Goal: Task Accomplishment & Management: Use online tool/utility

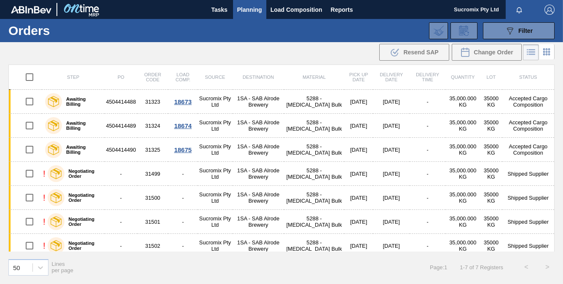
scroll to position [6, 0]
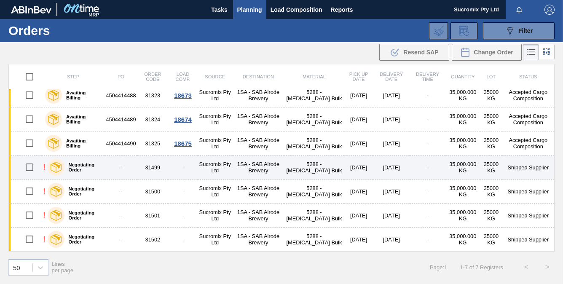
click at [174, 168] on td "-" at bounding box center [182, 167] width 29 height 24
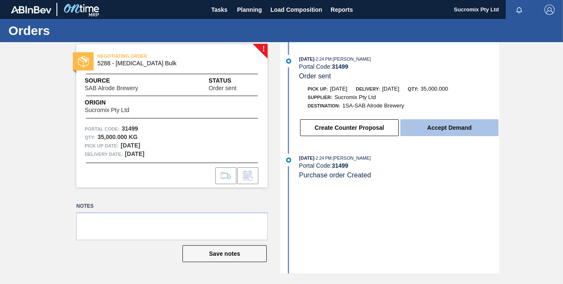
click at [442, 130] on button "Accept Demand" at bounding box center [449, 127] width 98 height 17
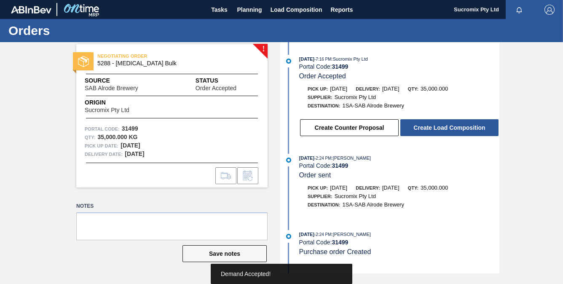
click at [442, 130] on button "Create Load Composition" at bounding box center [449, 127] width 98 height 17
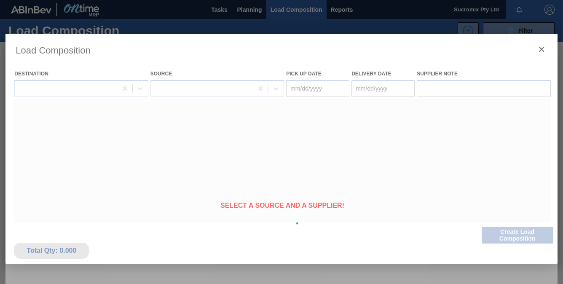
type Date "[DATE]"
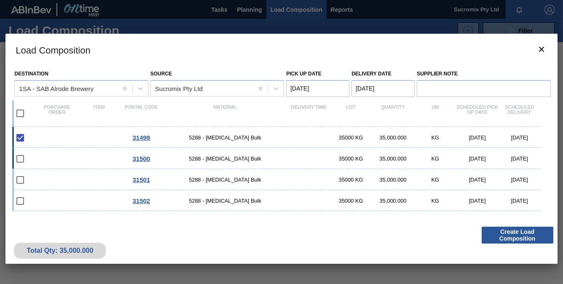
click at [21, 157] on input "checkbox" at bounding box center [20, 159] width 18 height 18
checkbox input "false"
click at [520, 237] on button "Create Load Composition" at bounding box center [517, 235] width 72 height 17
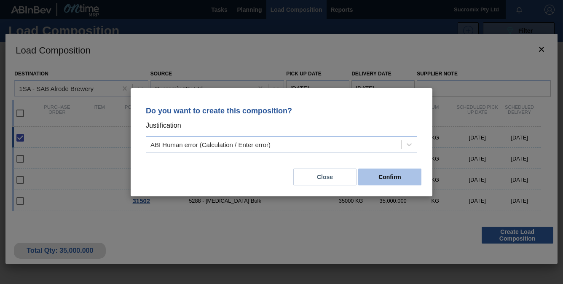
click at [376, 175] on button "Confirm" at bounding box center [389, 176] width 63 height 17
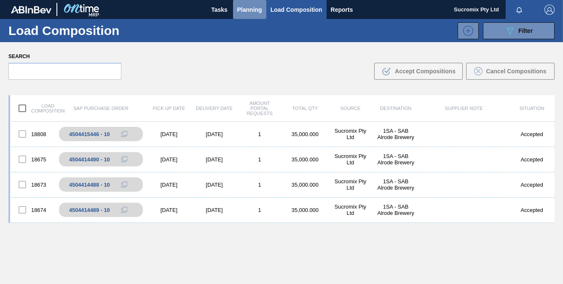
click at [244, 10] on span "Planning" at bounding box center [249, 10] width 25 height 10
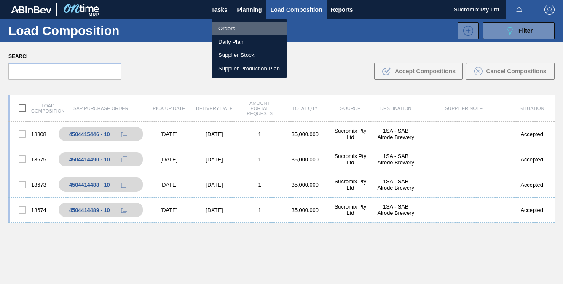
click at [224, 27] on li "Orders" at bounding box center [248, 28] width 75 height 13
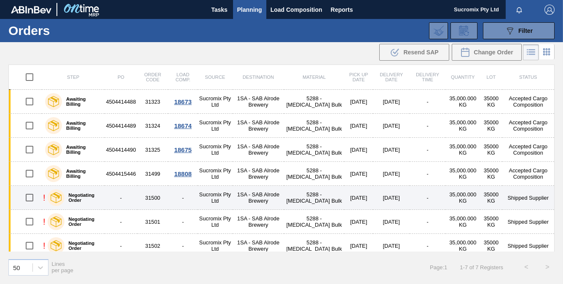
scroll to position [6, 0]
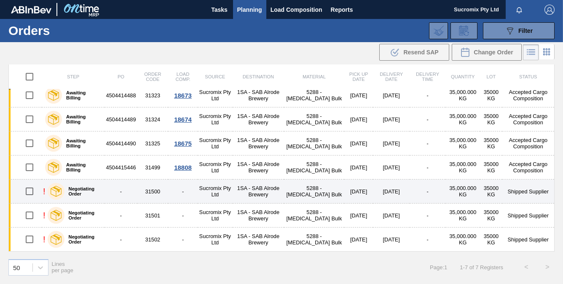
click at [28, 191] on input "checkbox" at bounding box center [30, 191] width 18 height 18
checkbox input "true"
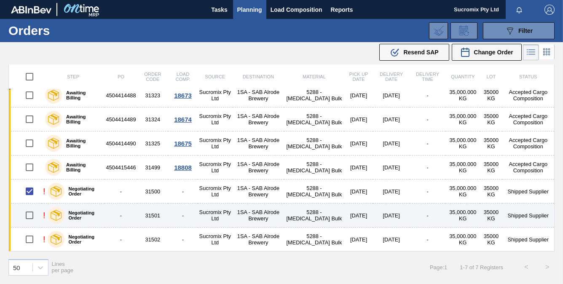
click at [29, 214] on input "checkbox" at bounding box center [30, 215] width 18 height 18
checkbox input "true"
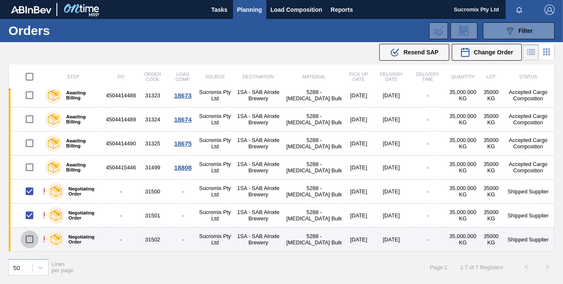
click at [29, 240] on input "checkbox" at bounding box center [30, 239] width 18 height 18
checkbox input "true"
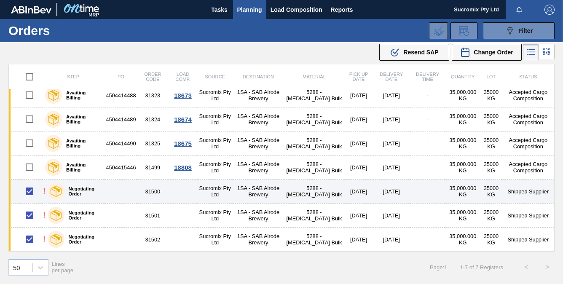
click at [259, 193] on td "1SA - SAB Alrode Brewery" at bounding box center [258, 191] width 52 height 24
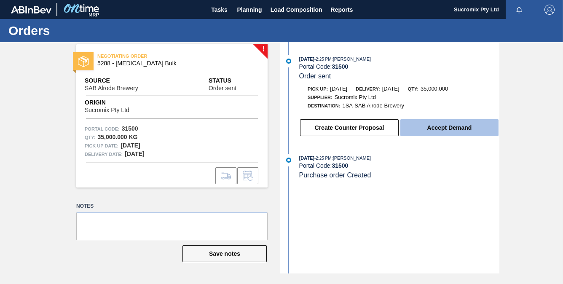
click at [435, 130] on button "Accept Demand" at bounding box center [449, 127] width 98 height 17
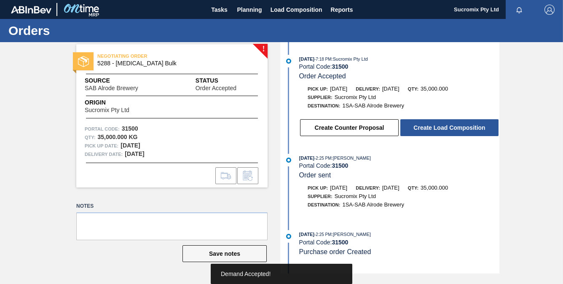
click at [435, 130] on button "Create Load Composition" at bounding box center [449, 127] width 98 height 17
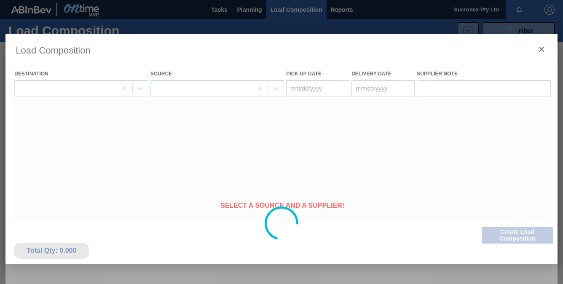
type Date "[DATE]"
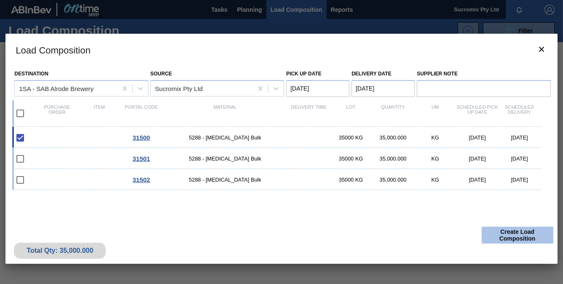
click at [523, 239] on button "Create Load Composition" at bounding box center [517, 235] width 72 height 17
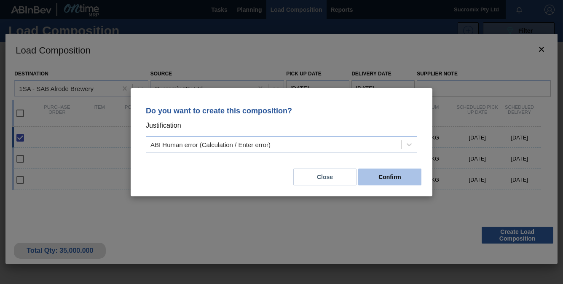
click at [383, 178] on button "Confirm" at bounding box center [389, 176] width 63 height 17
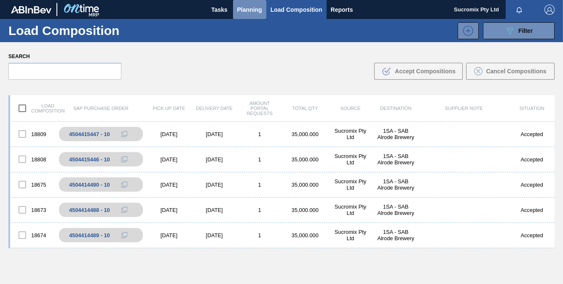
click at [247, 9] on span "Planning" at bounding box center [249, 10] width 25 height 10
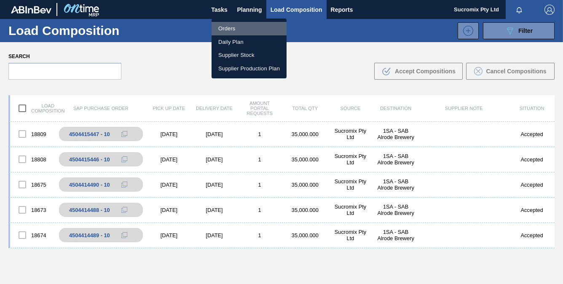
click at [222, 28] on li "Orders" at bounding box center [248, 28] width 75 height 13
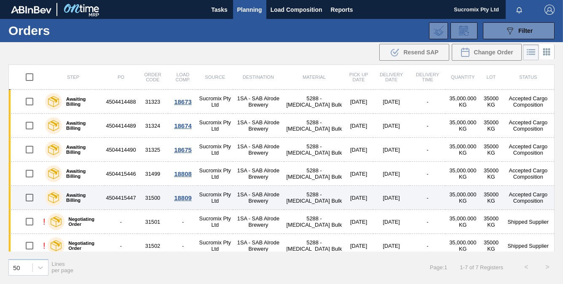
scroll to position [6, 0]
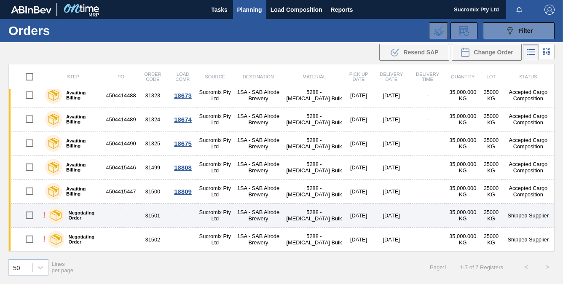
click at [527, 217] on td "Shipped Supplier" at bounding box center [528, 215] width 52 height 24
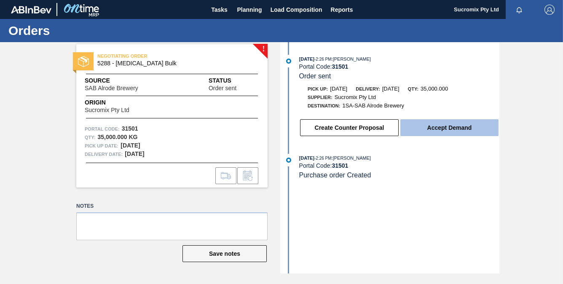
click at [453, 132] on button "Accept Demand" at bounding box center [449, 127] width 98 height 17
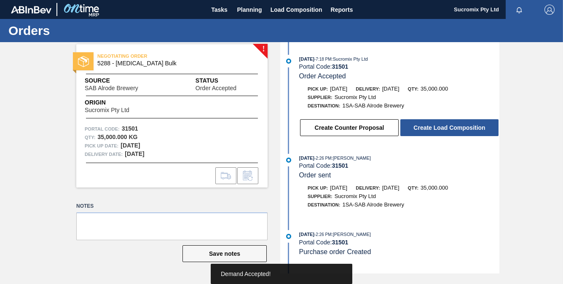
click at [453, 132] on button "Create Load Composition" at bounding box center [449, 127] width 98 height 17
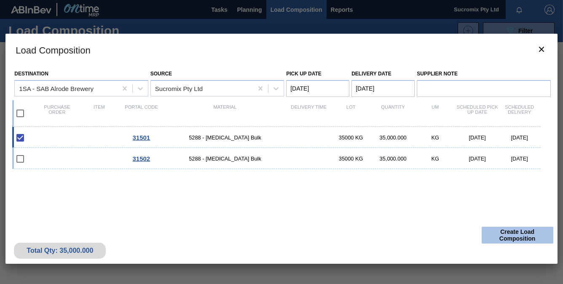
click at [521, 233] on button "Create Load Composition" at bounding box center [517, 235] width 72 height 17
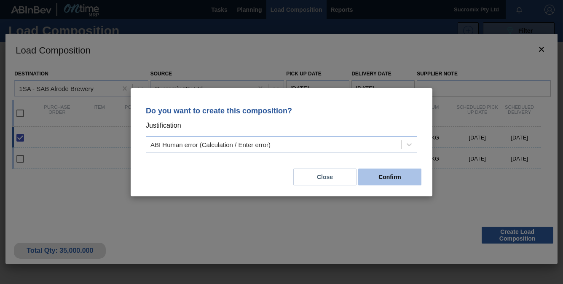
click at [394, 175] on button "Confirm" at bounding box center [389, 176] width 63 height 17
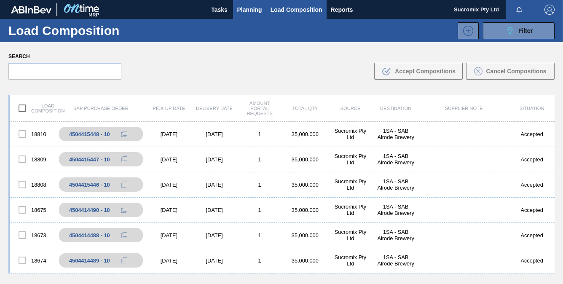
click at [241, 9] on span "Planning" at bounding box center [249, 10] width 25 height 10
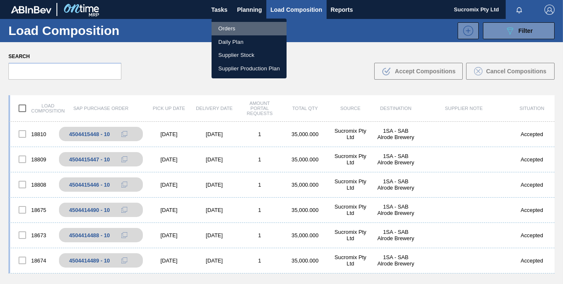
click at [238, 27] on li "Orders" at bounding box center [248, 28] width 75 height 13
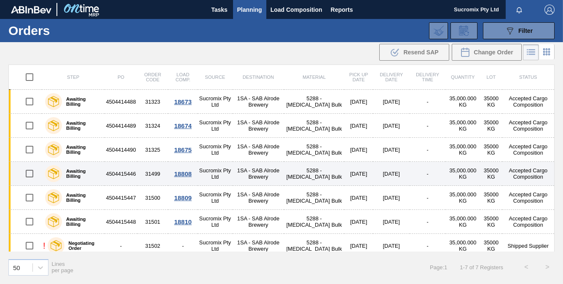
scroll to position [6, 0]
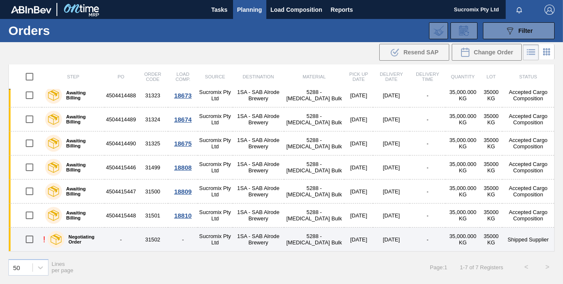
click at [264, 243] on td "1SA - SAB Alrode Brewery" at bounding box center [258, 239] width 52 height 24
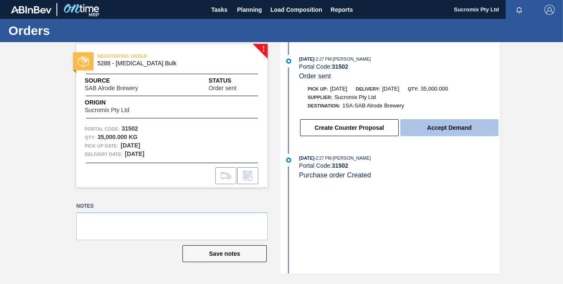
click at [456, 133] on button "Accept Demand" at bounding box center [449, 127] width 98 height 17
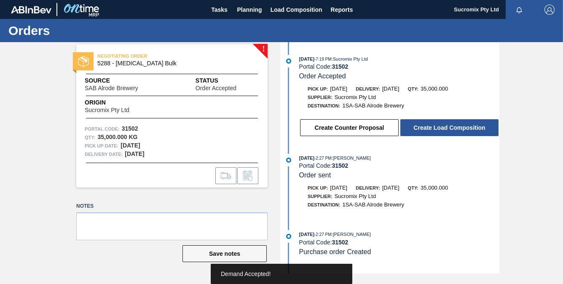
click at [456, 133] on button "Create Load Composition" at bounding box center [449, 127] width 98 height 17
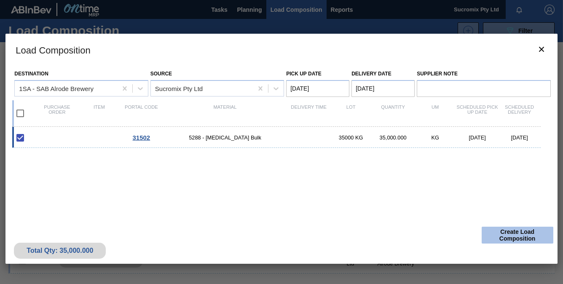
click at [521, 236] on button "Create Load Composition" at bounding box center [517, 235] width 72 height 17
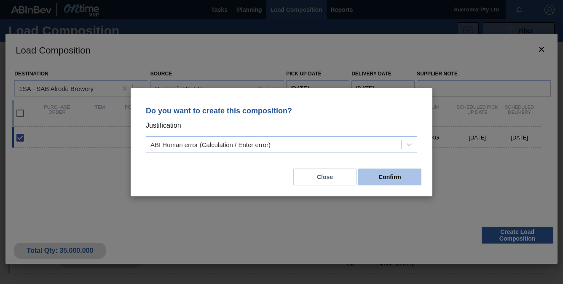
click at [383, 175] on button "Confirm" at bounding box center [389, 176] width 63 height 17
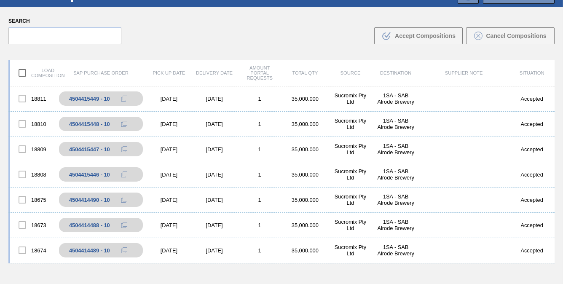
scroll to position [36, 0]
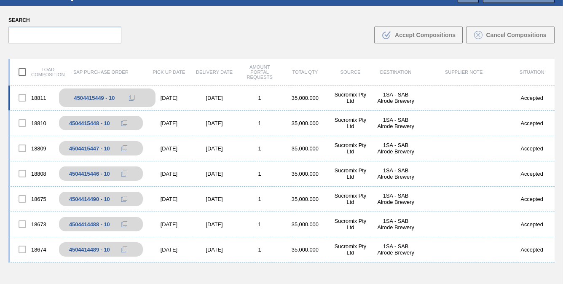
click at [88, 96] on div "4504415449 - 10" at bounding box center [94, 98] width 41 height 6
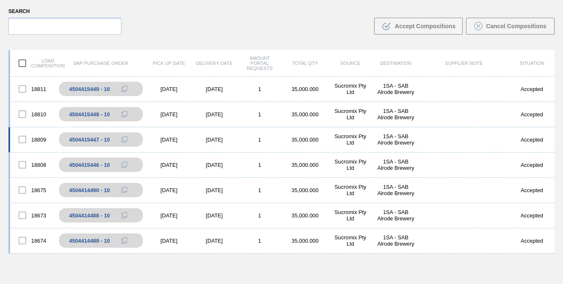
scroll to position [61, 0]
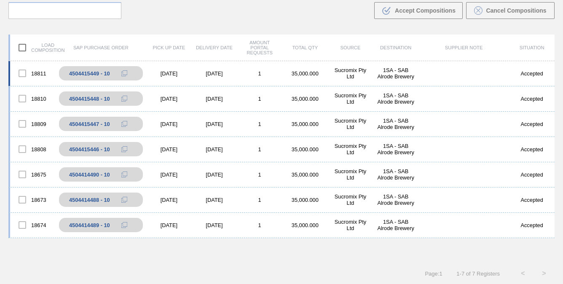
click at [215, 73] on div "[DATE]" at bounding box center [214, 73] width 45 height 6
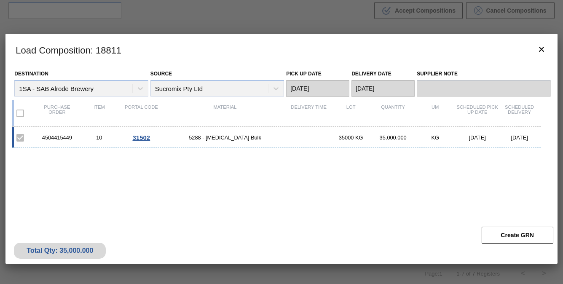
click at [61, 138] on div "4504415449" at bounding box center [57, 137] width 42 height 6
click at [138, 140] on span "31502" at bounding box center [142, 137] width 18 height 7
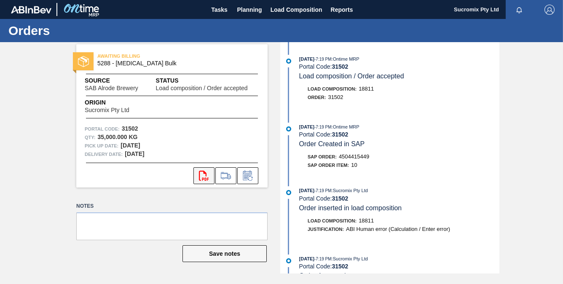
click at [202, 176] on icon "svg{fill:#ff0000}" at bounding box center [204, 176] width 10 height 10
click at [221, 11] on span "Tasks" at bounding box center [219, 10] width 19 height 10
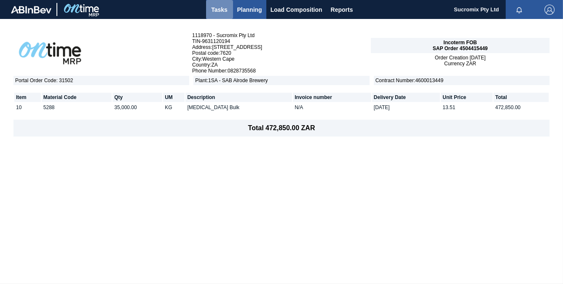
click at [219, 11] on span "Tasks" at bounding box center [219, 10] width 19 height 10
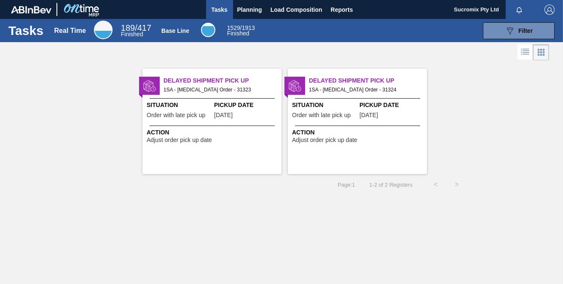
click at [462, 10] on span "Sucromix Pty Ltd" at bounding box center [476, 9] width 45 height 19
